Goal: Task Accomplishment & Management: Manage account settings

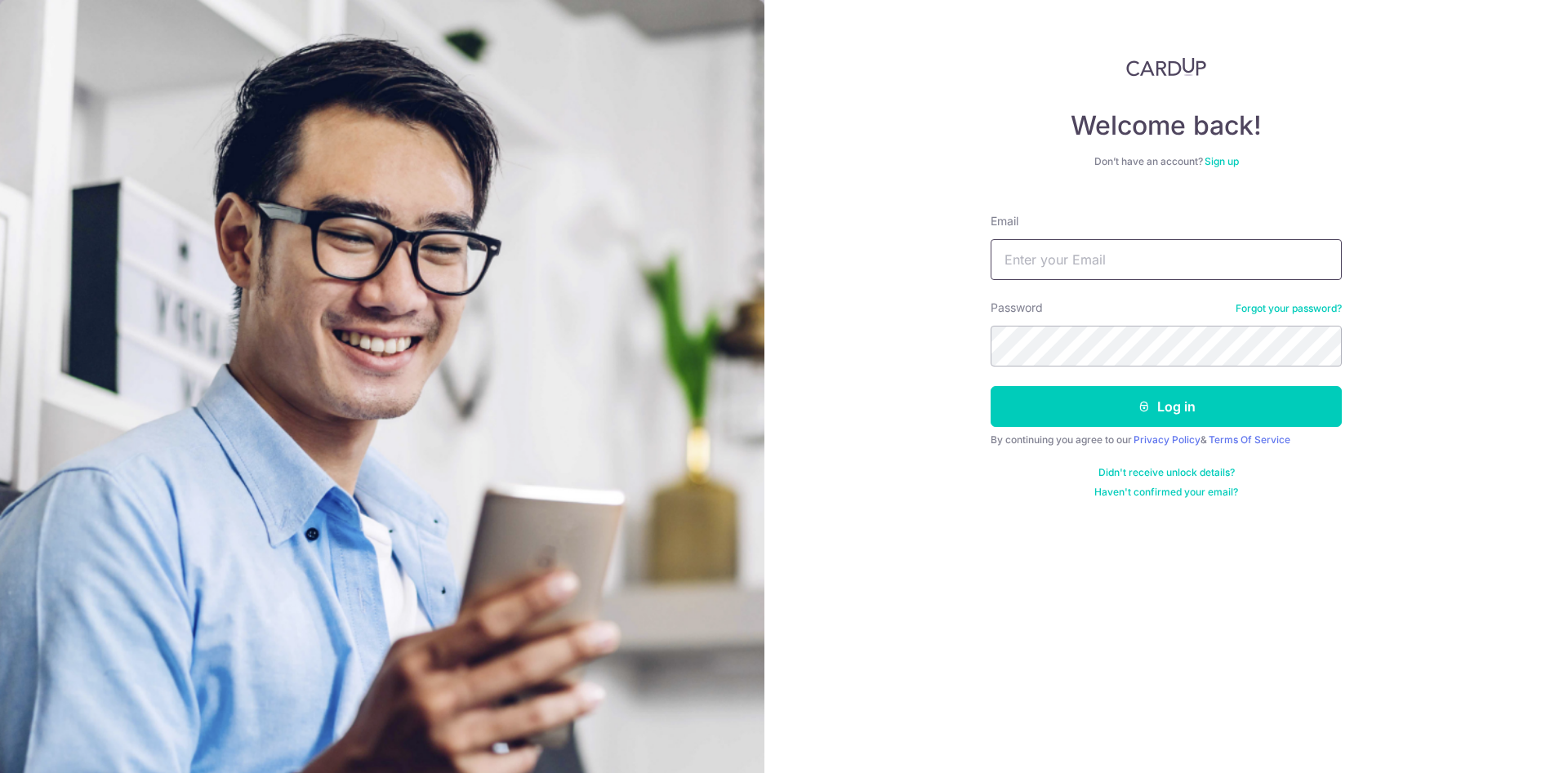
click at [1171, 261] on input "Email" at bounding box center [1166, 259] width 351 height 41
type input "[EMAIL_ADDRESS][DOMAIN_NAME]"
click at [990, 386] on button "Log in" at bounding box center [1166, 406] width 351 height 41
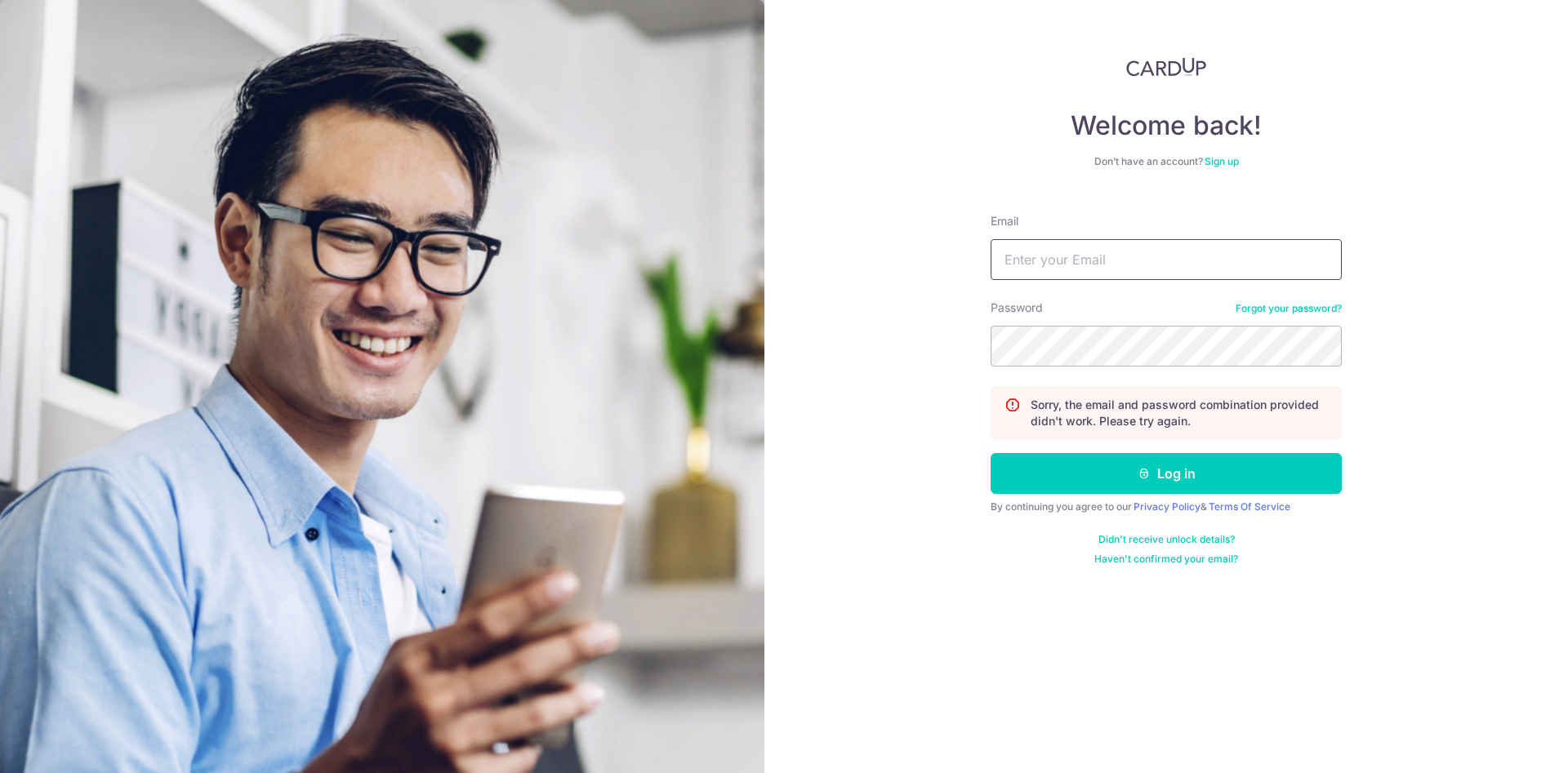
click at [1208, 261] on input "Email" at bounding box center [1166, 259] width 351 height 41
type input "[EMAIL_ADDRESS][DOMAIN_NAME]"
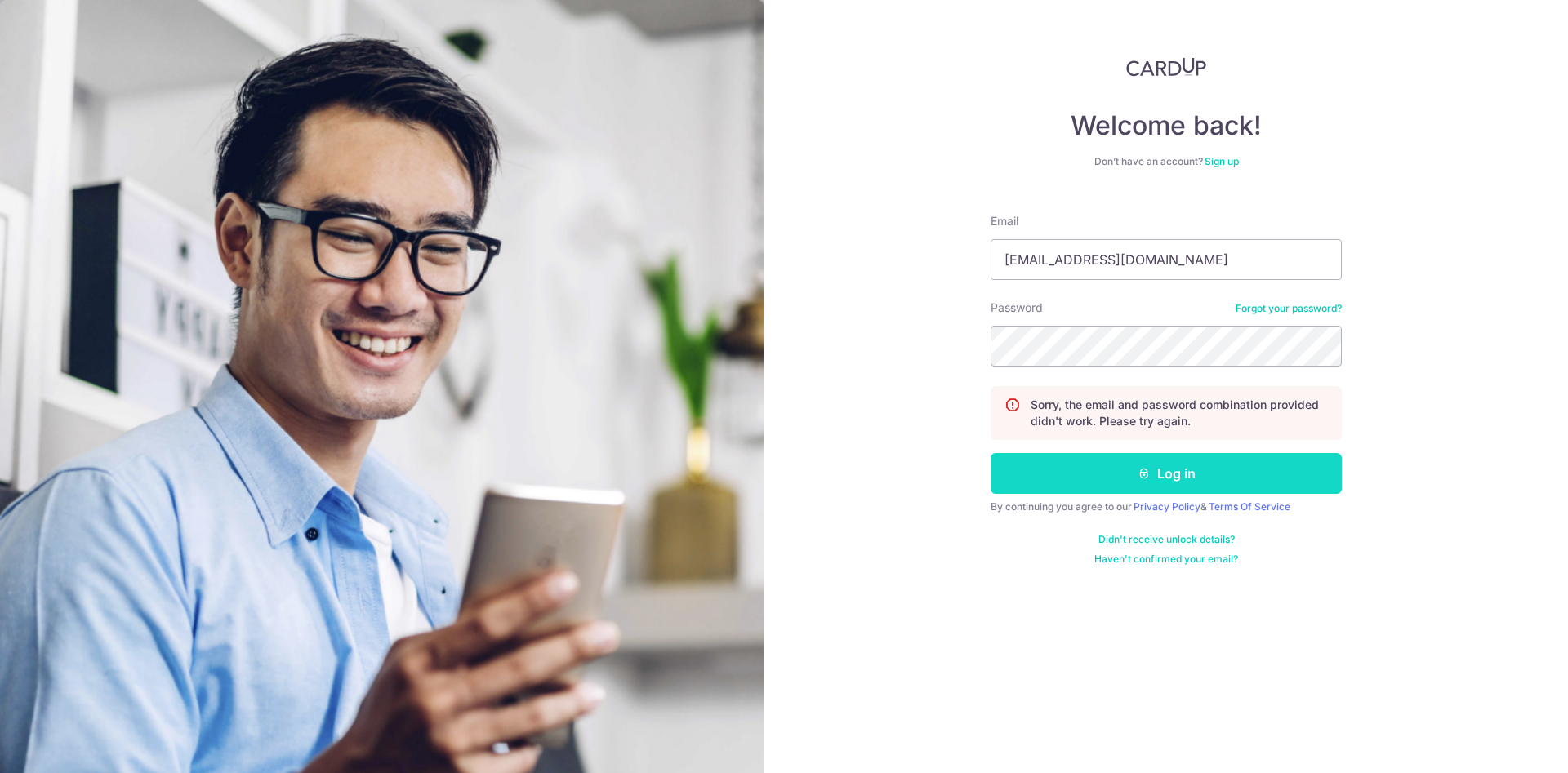
click at [1142, 470] on icon "submit" at bounding box center [1144, 473] width 13 height 13
